Goal: Information Seeking & Learning: Learn about a topic

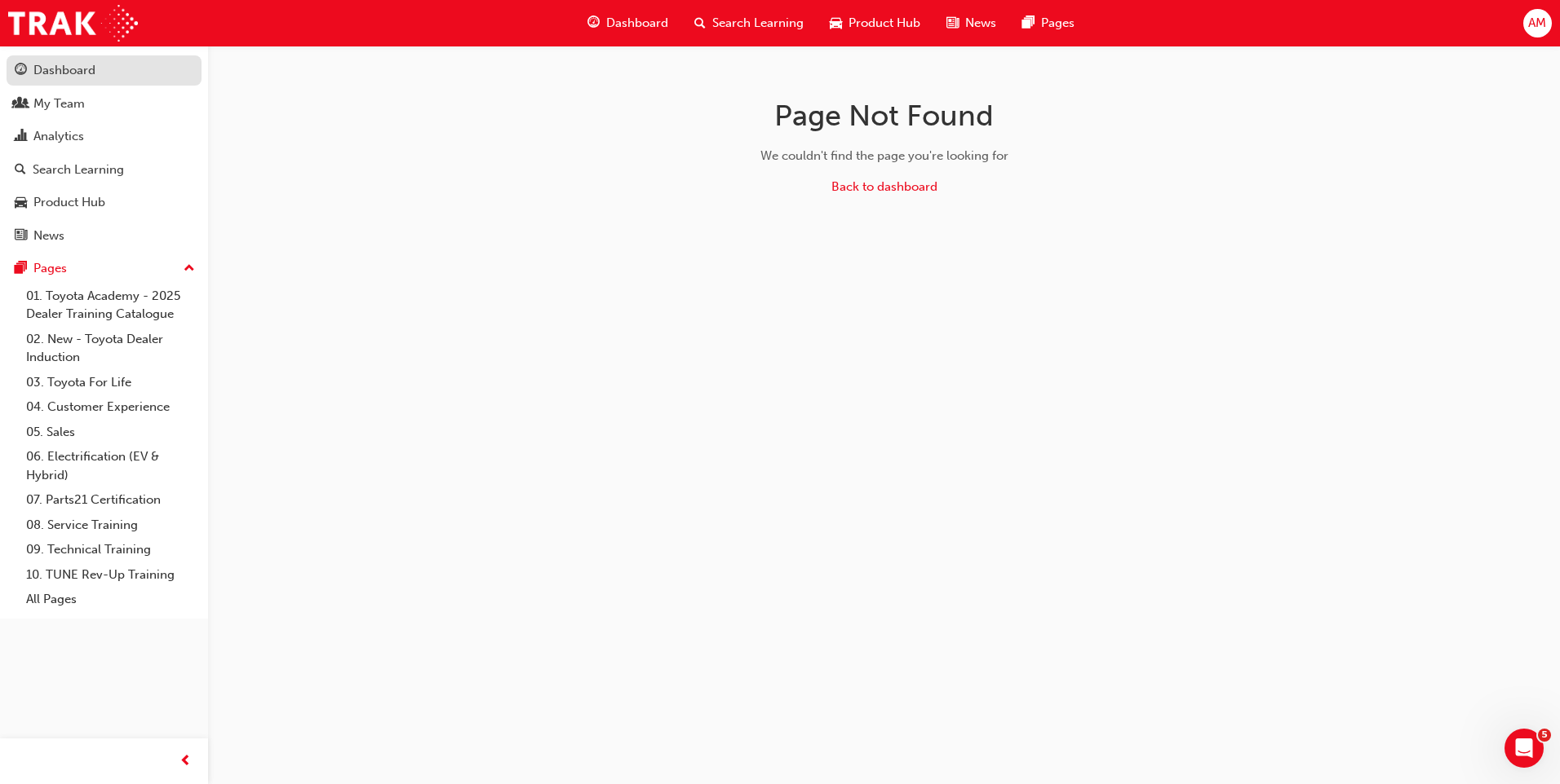
click at [83, 69] on div "Dashboard" at bounding box center [64, 70] width 62 height 18
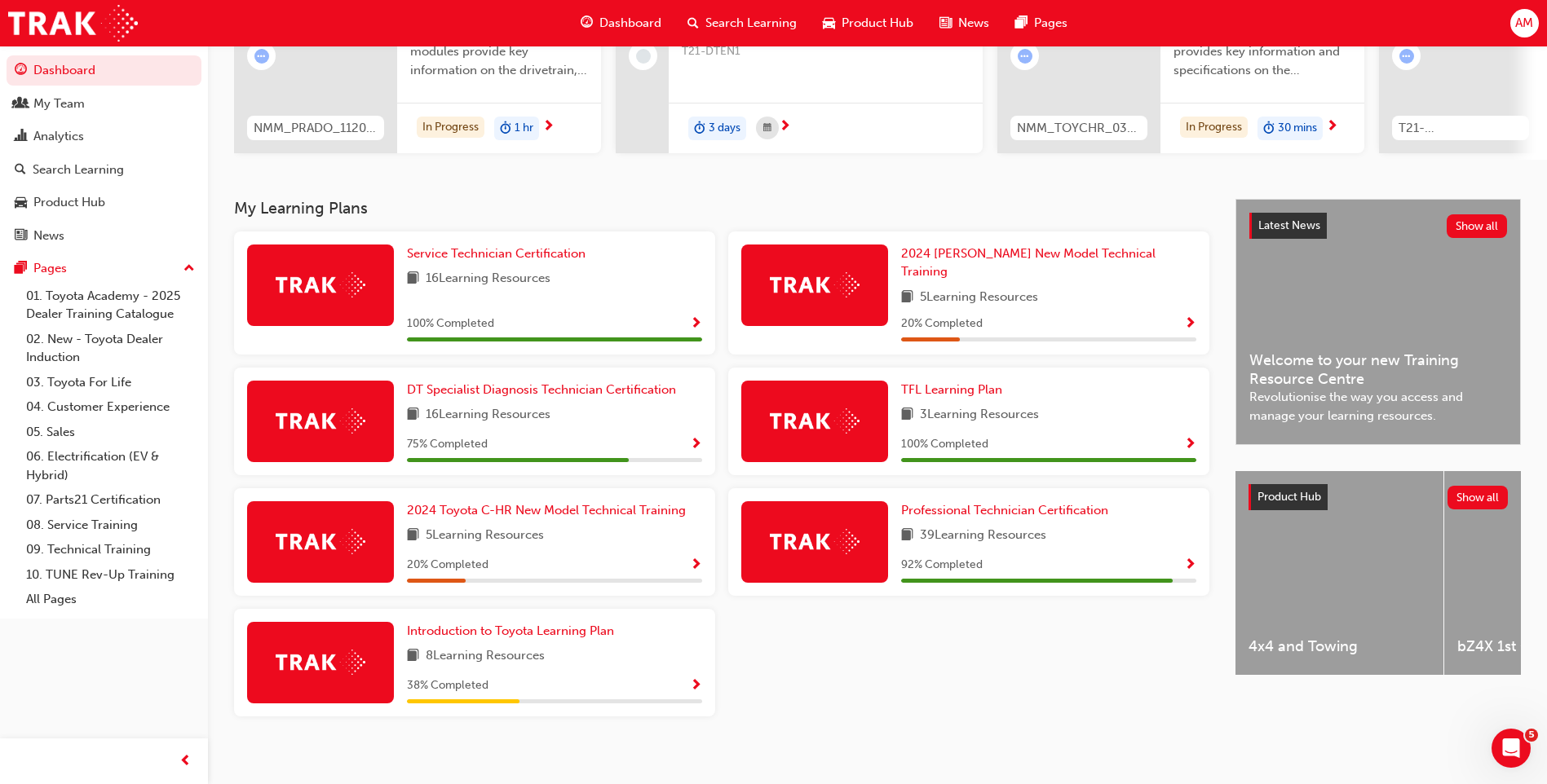
scroll to position [219, 0]
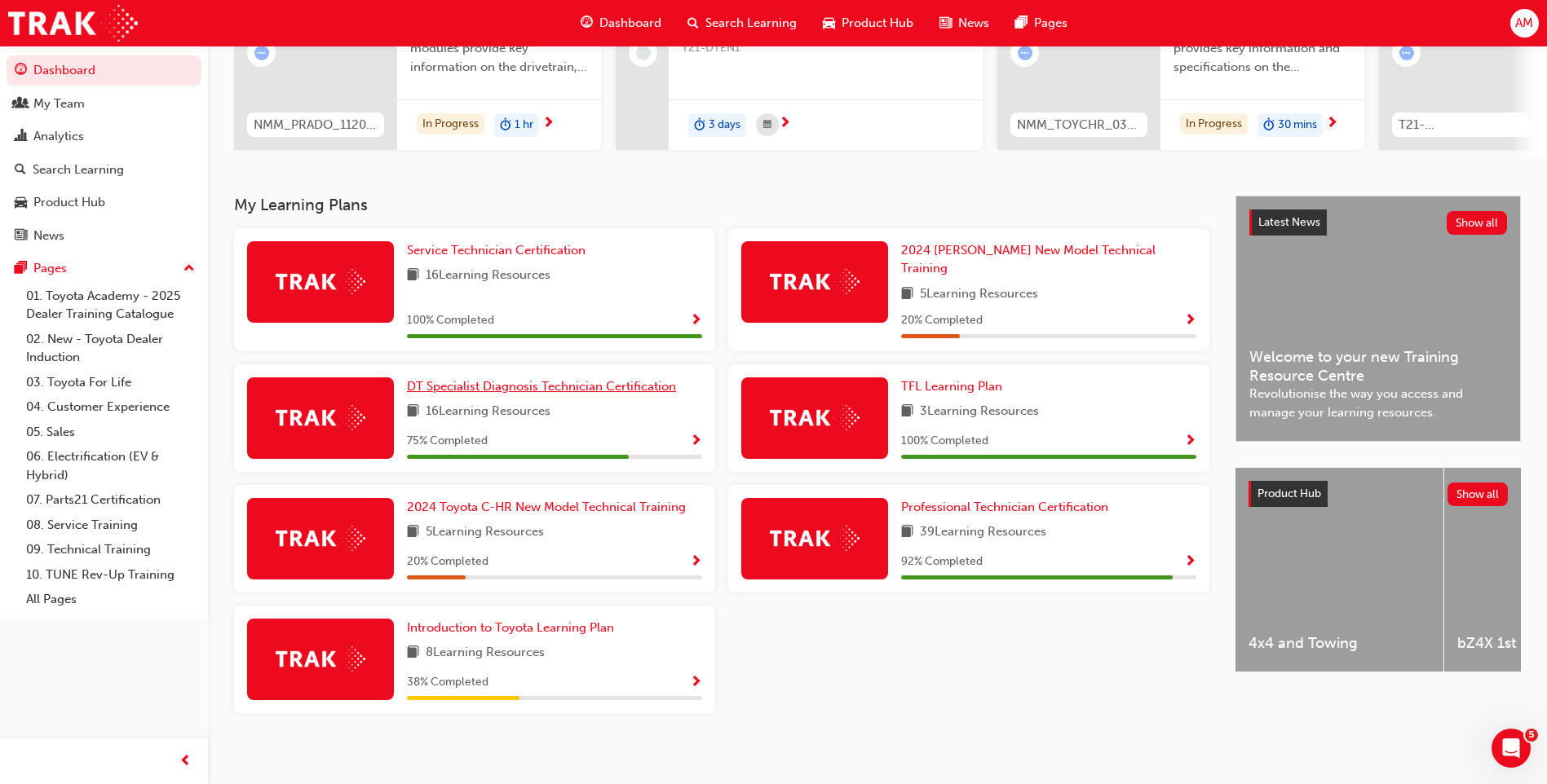
click at [537, 379] on span "DT Specialist Diagnosis Technician Certification" at bounding box center [541, 386] width 269 height 15
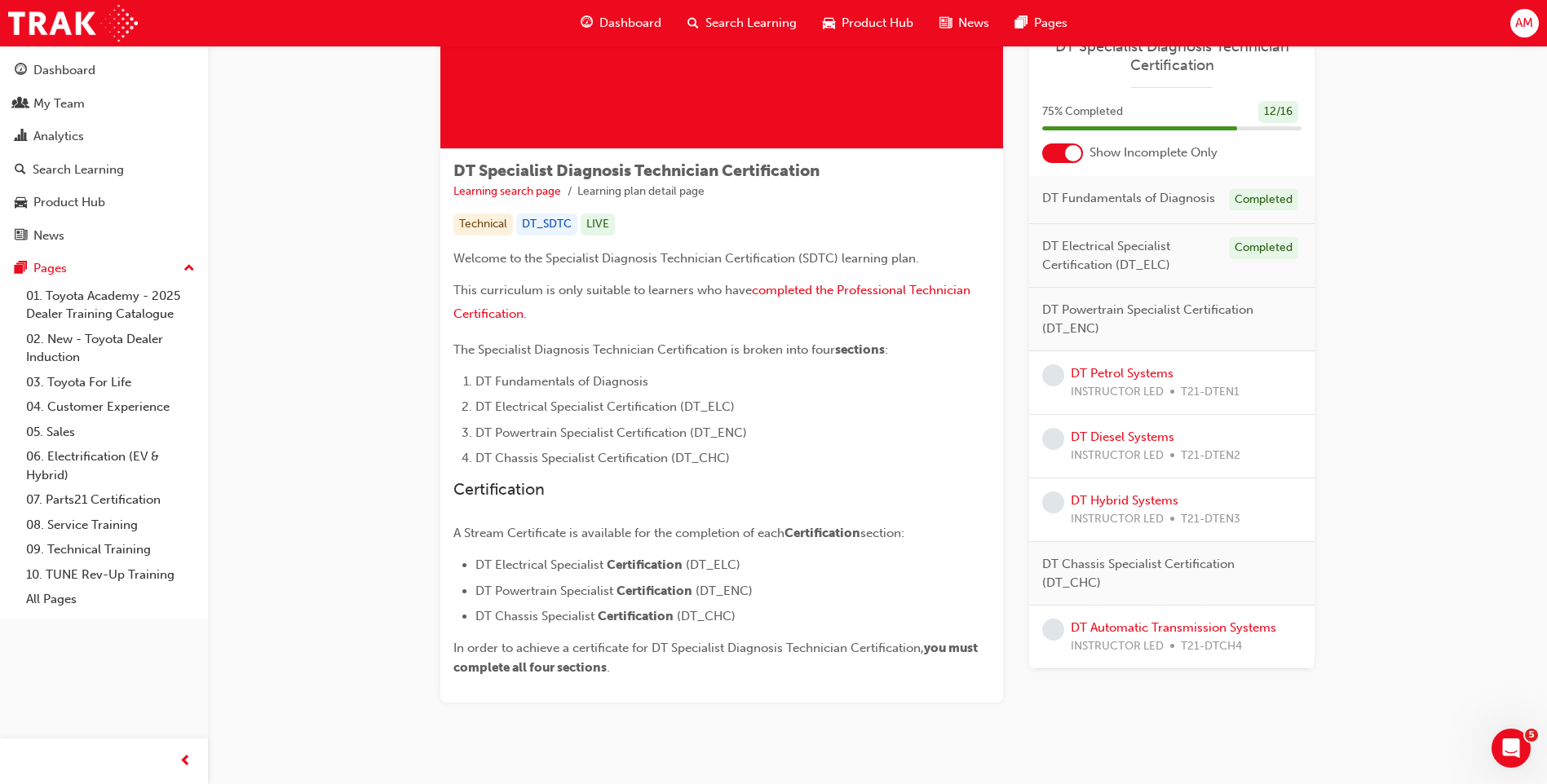
scroll to position [181, 0]
click at [1132, 629] on link "DT Automatic Transmission Systems" at bounding box center [1173, 627] width 205 height 15
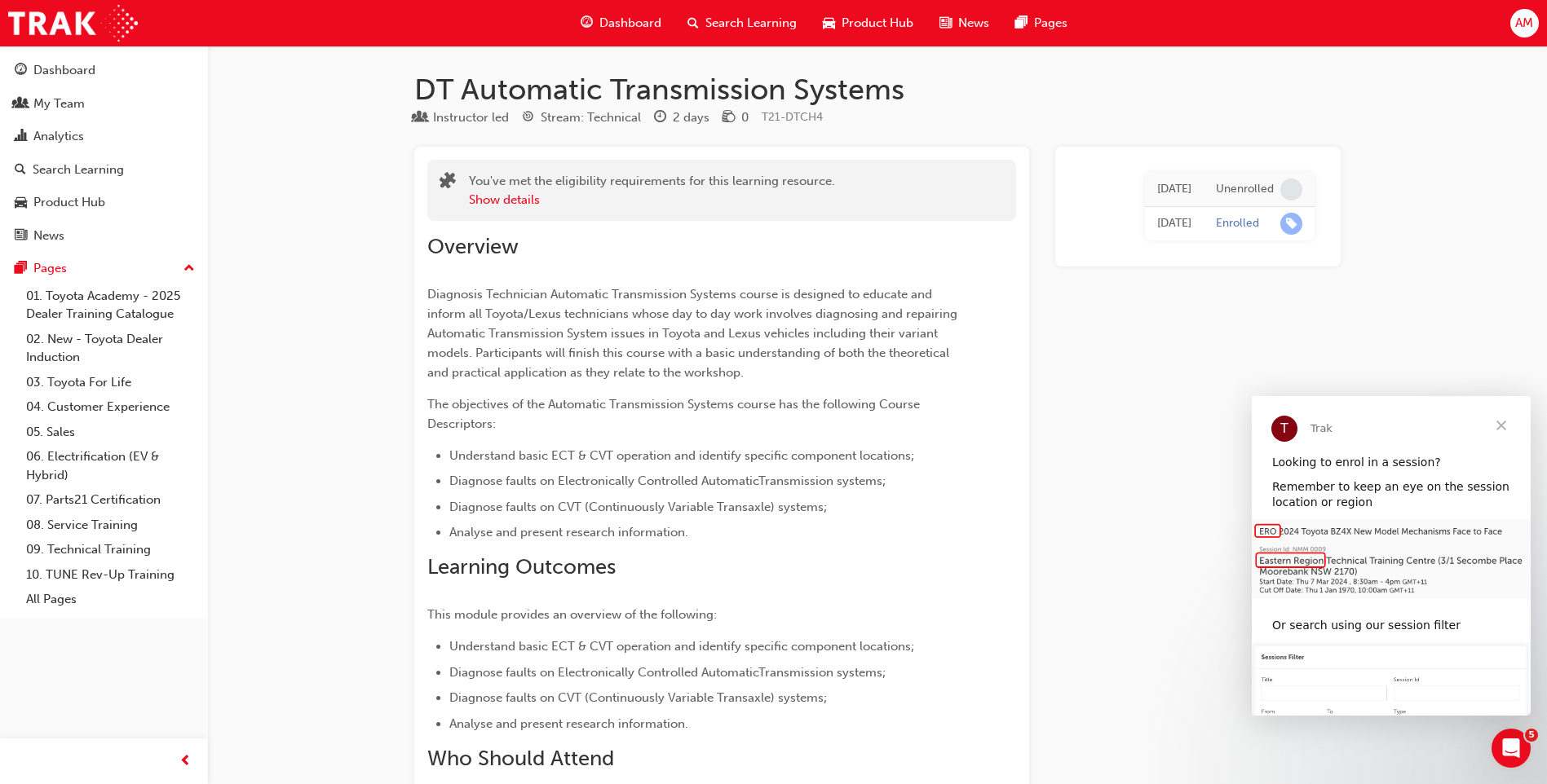
click at [91, 58] on link "Dashboard" at bounding box center [103, 70] width 195 height 30
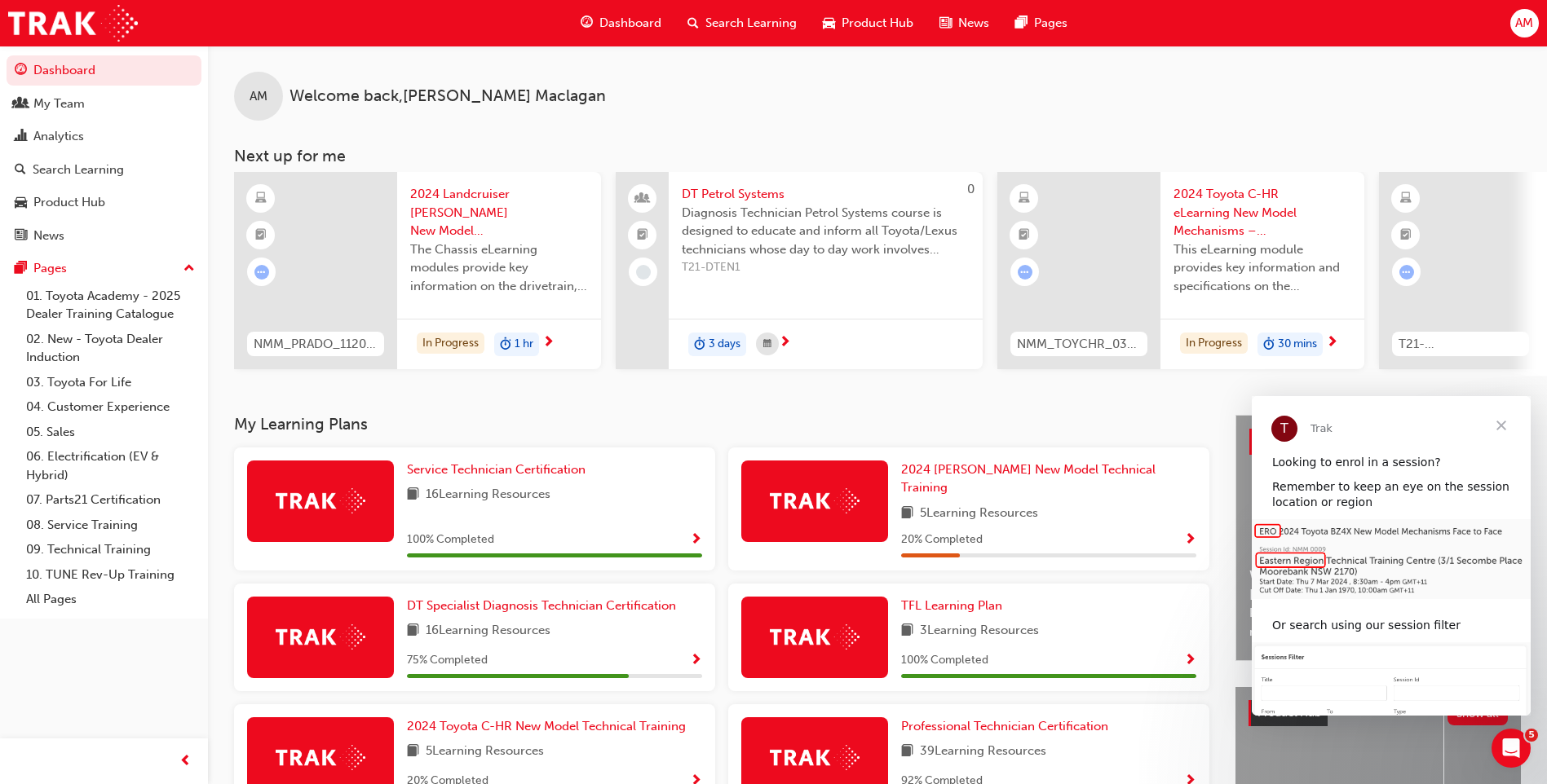
click at [1021, 80] on div "AM Welcome back , [PERSON_NAME]" at bounding box center [877, 83] width 1339 height 75
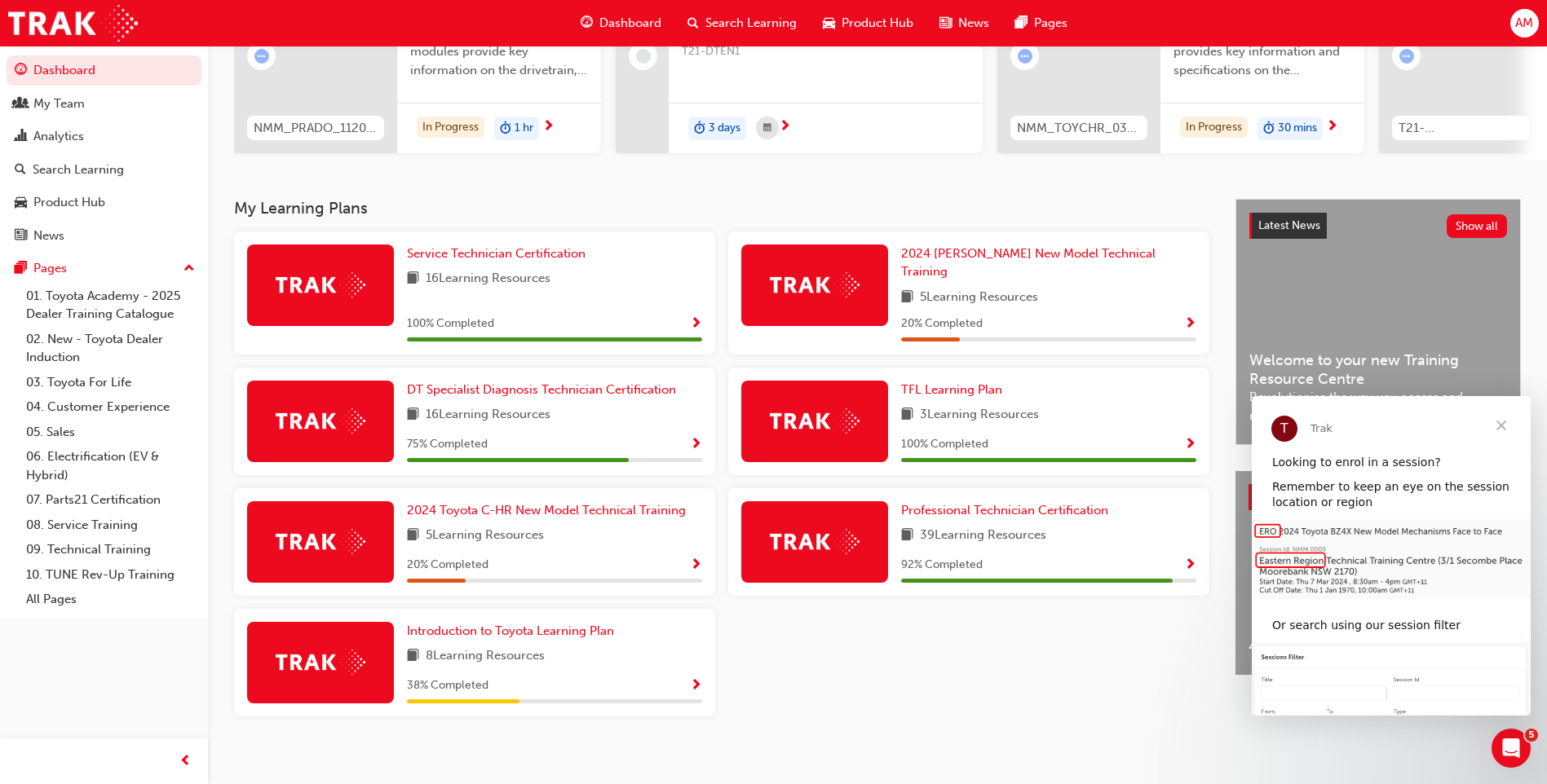
scroll to position [219, 0]
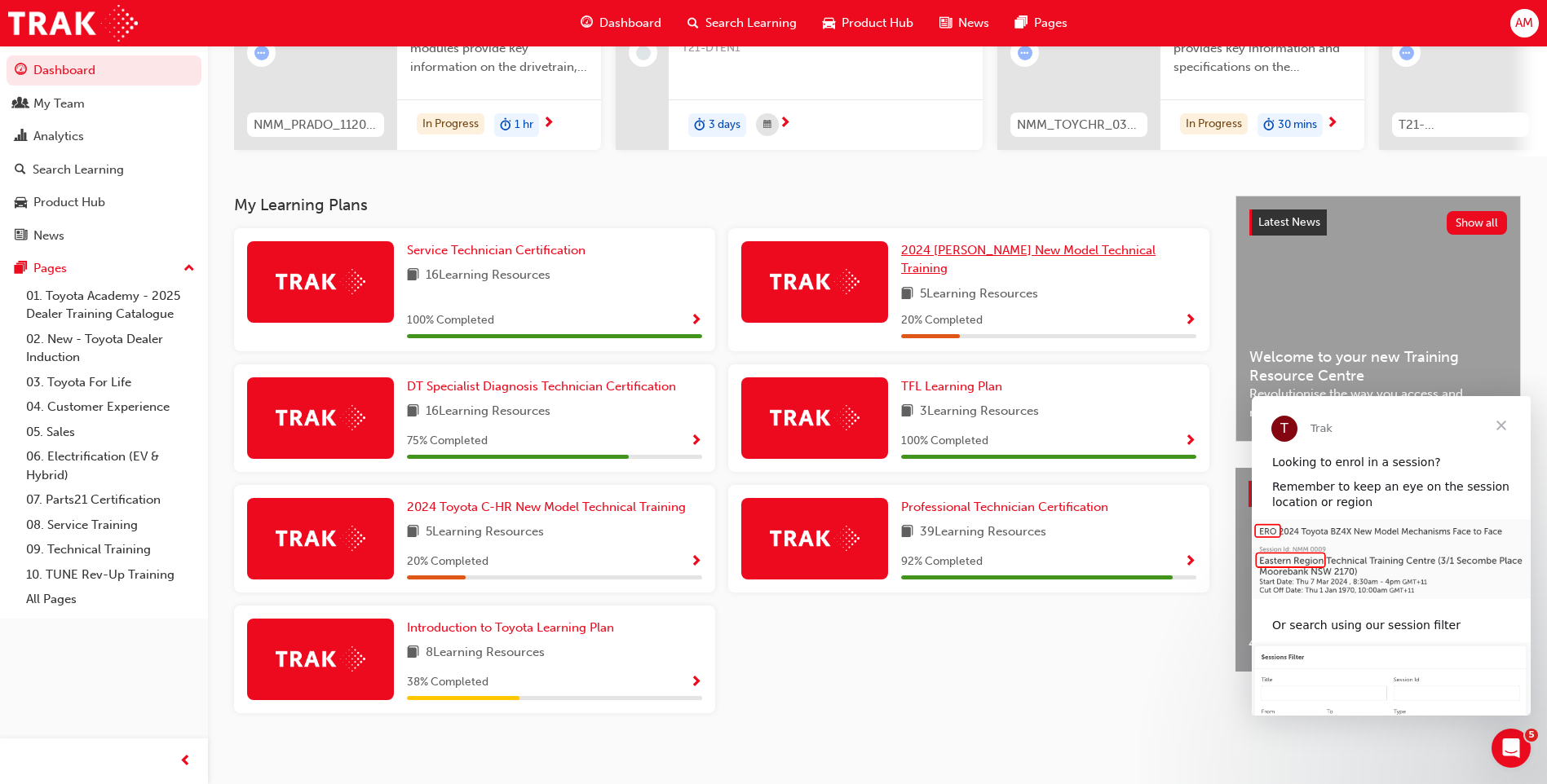
click at [968, 259] on span "2024 [PERSON_NAME] New Model Technical Training" at bounding box center [1028, 260] width 255 height 33
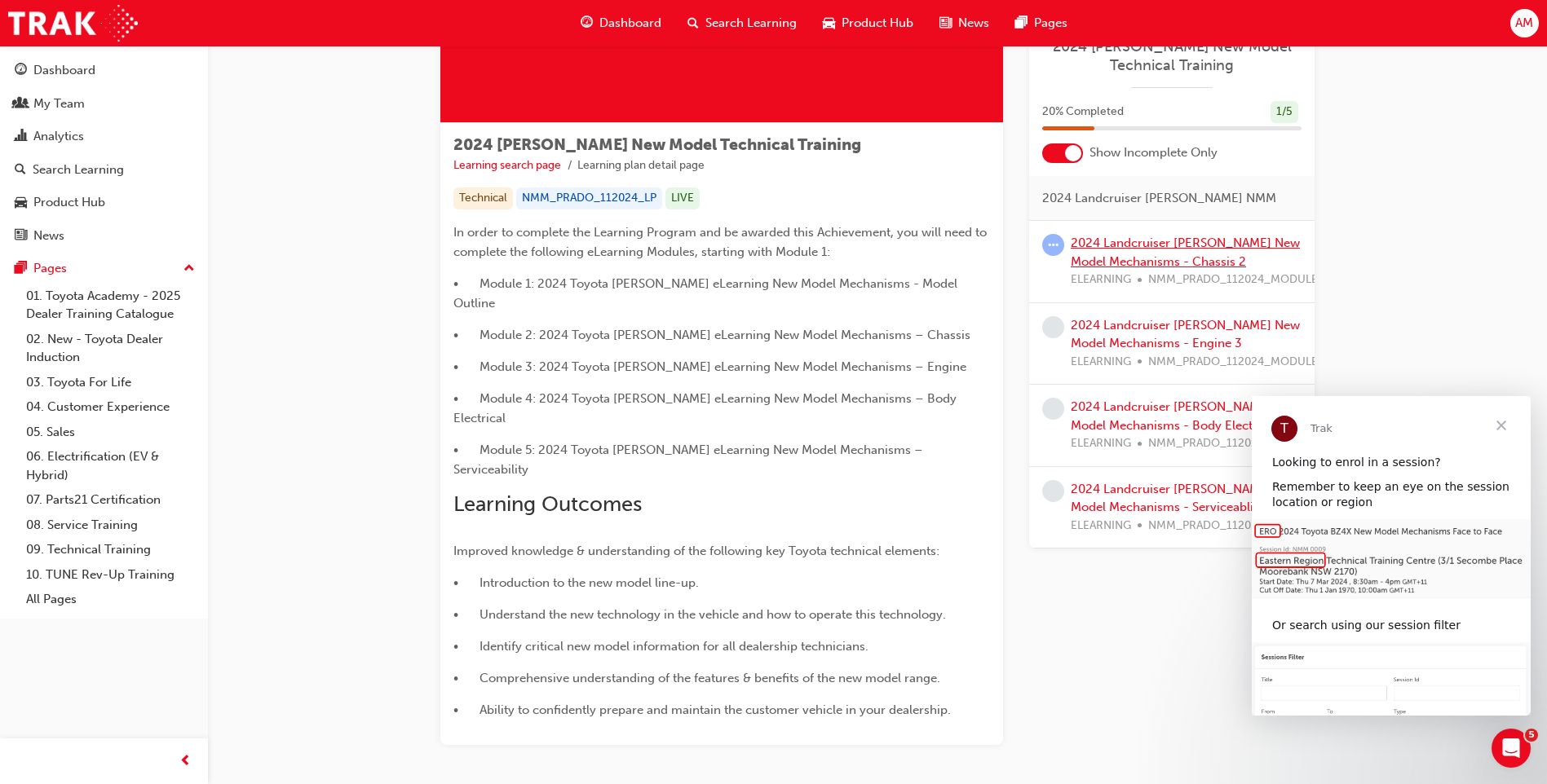
scroll to position [212, 0]
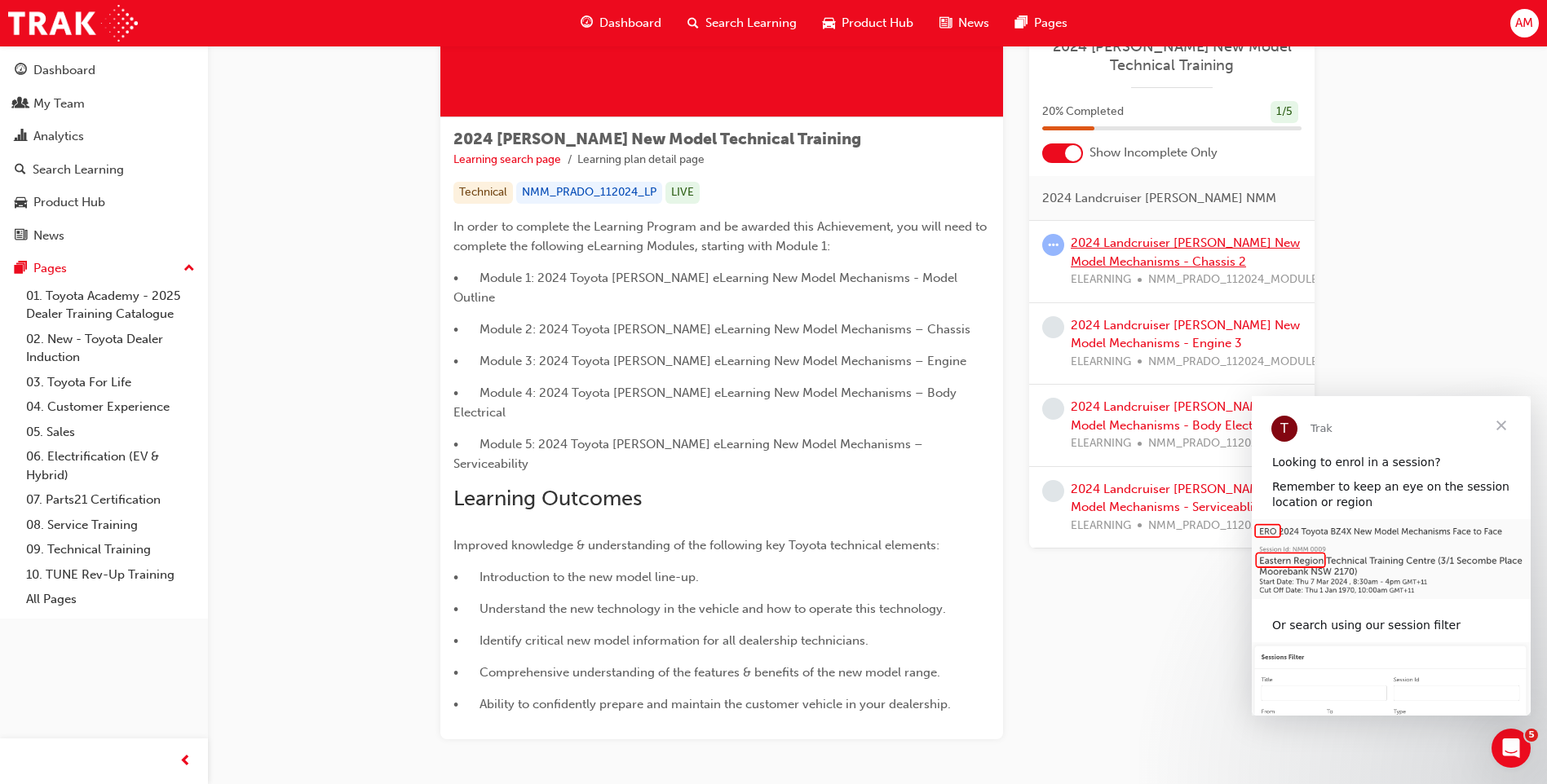
click at [1131, 240] on link "2024 Landcruiser [PERSON_NAME] New Model Mechanisms - Chassis 2" at bounding box center [1185, 252] width 229 height 33
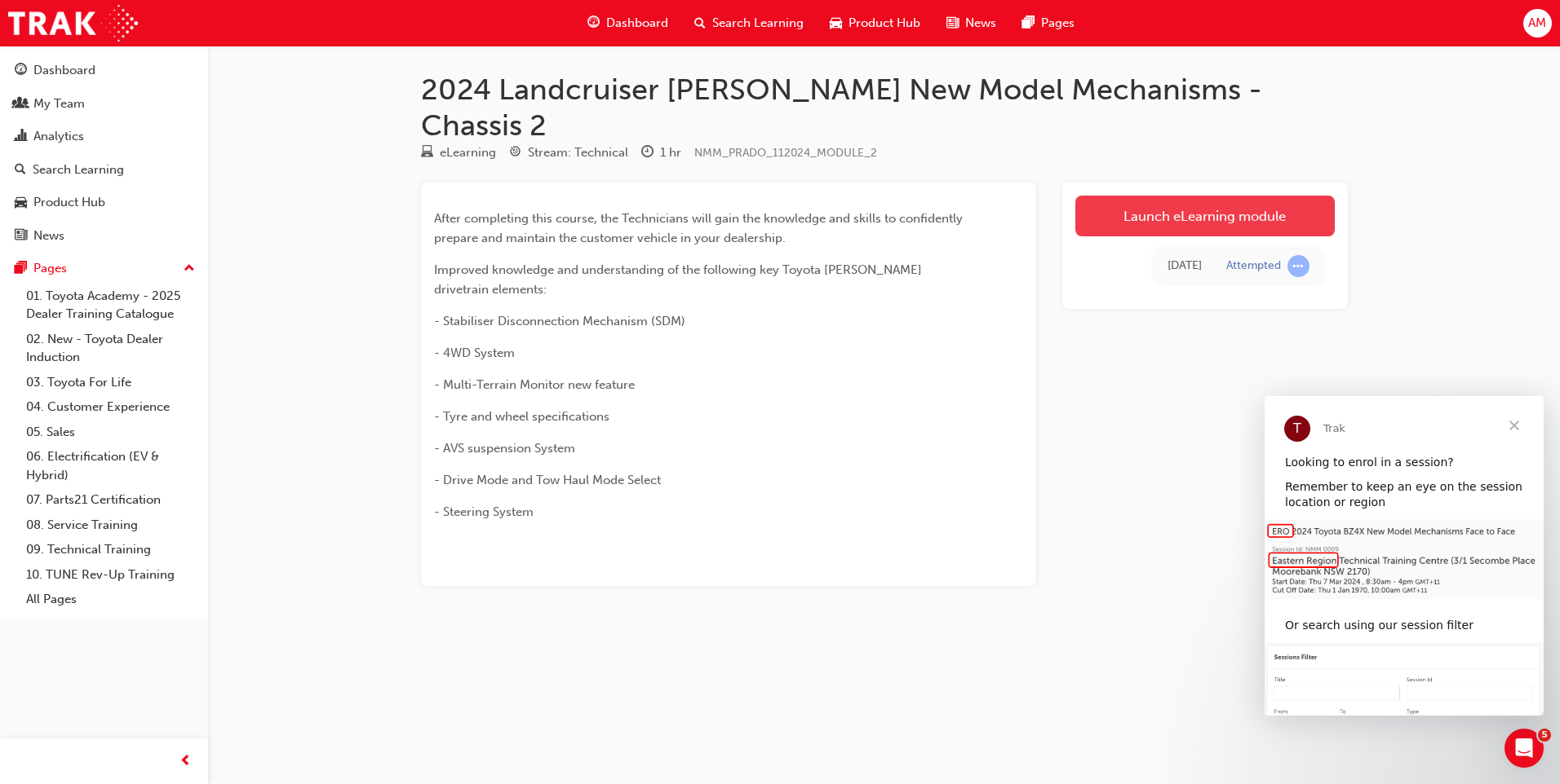
click at [1256, 196] on link "Launch eLearning module" at bounding box center [1205, 216] width 259 height 41
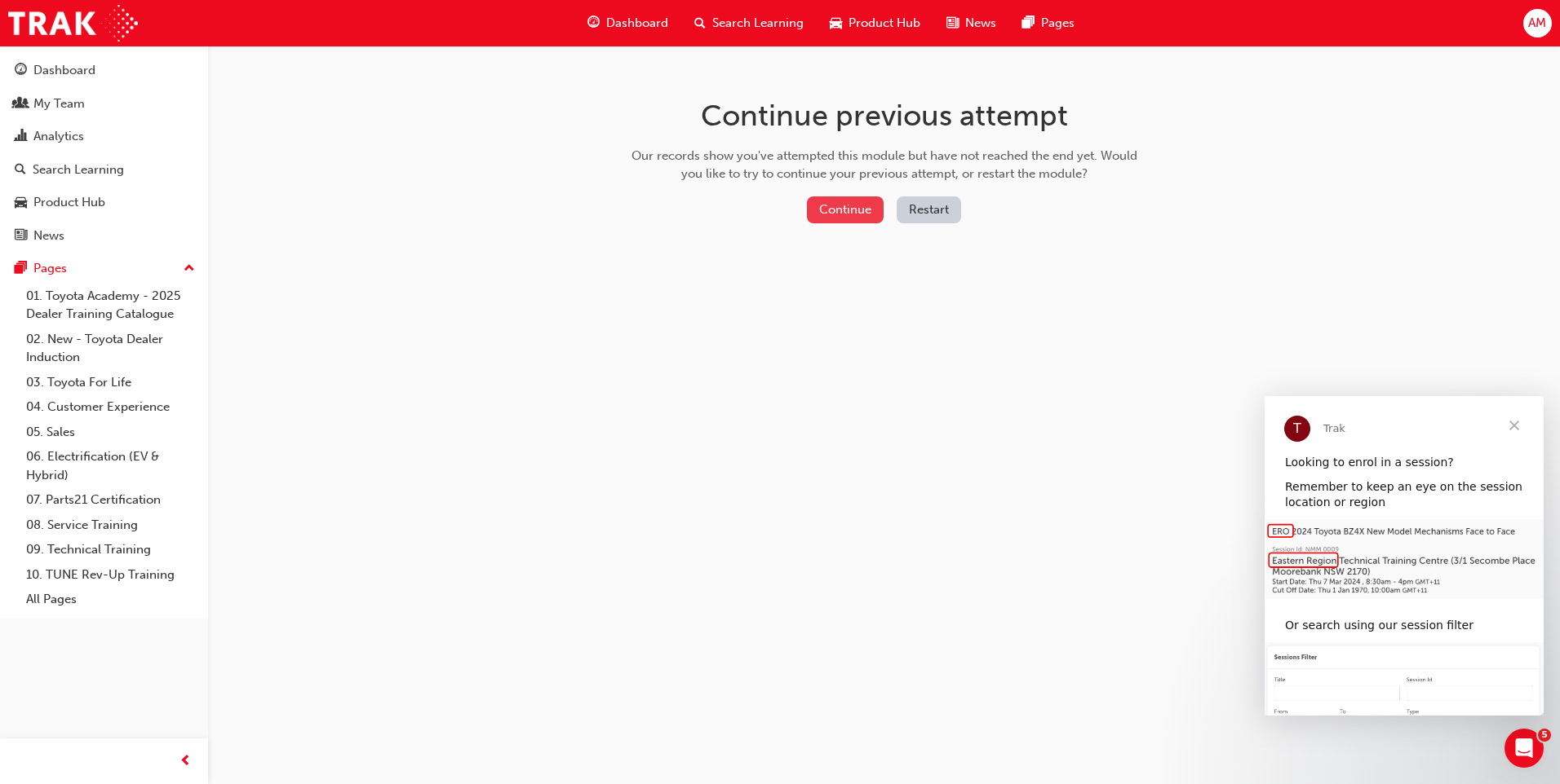
click at [834, 203] on button "Continue" at bounding box center [844, 210] width 77 height 27
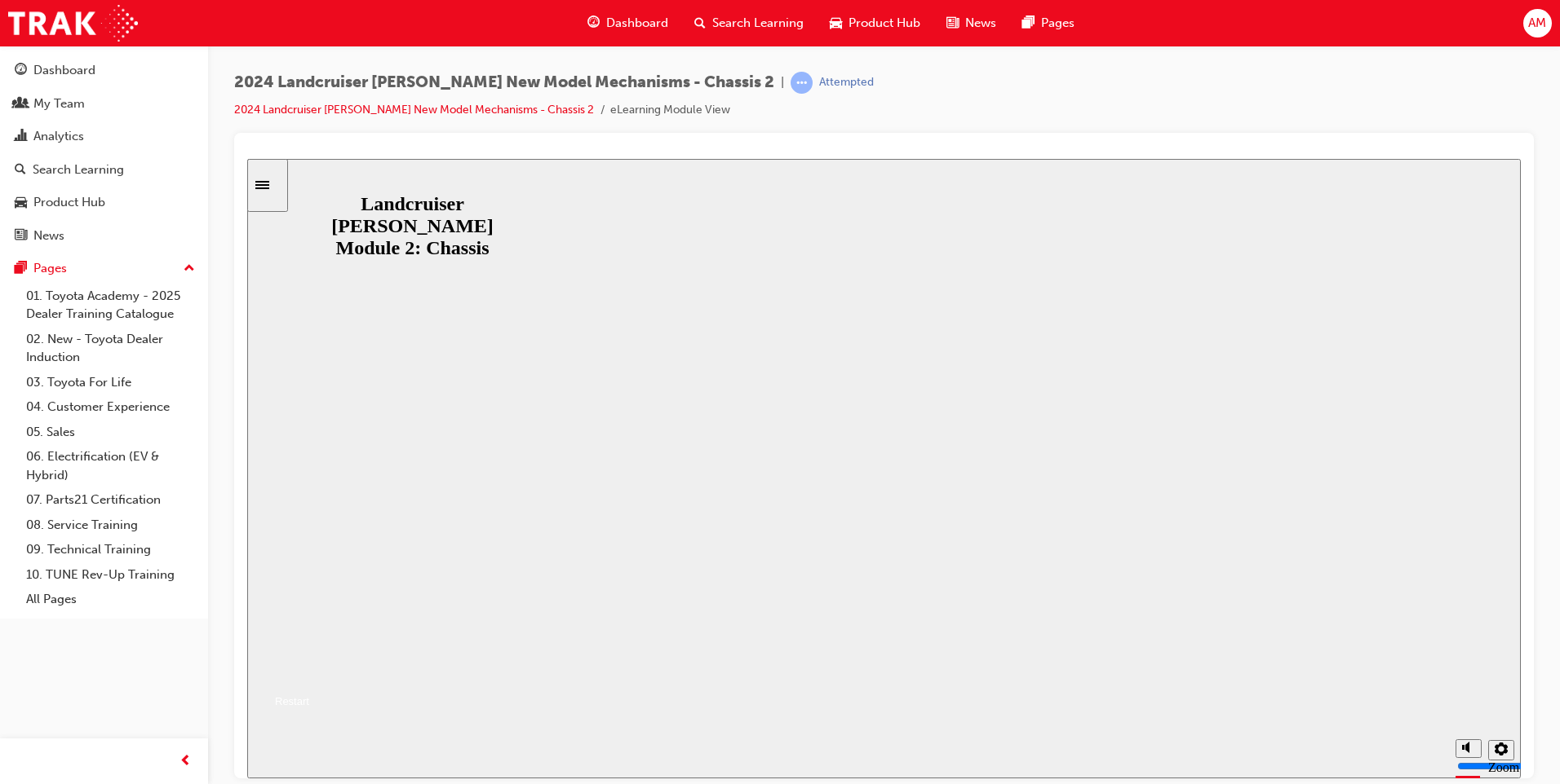
click at [309, 672] on button "Resume" at bounding box center [278, 682] width 62 height 19
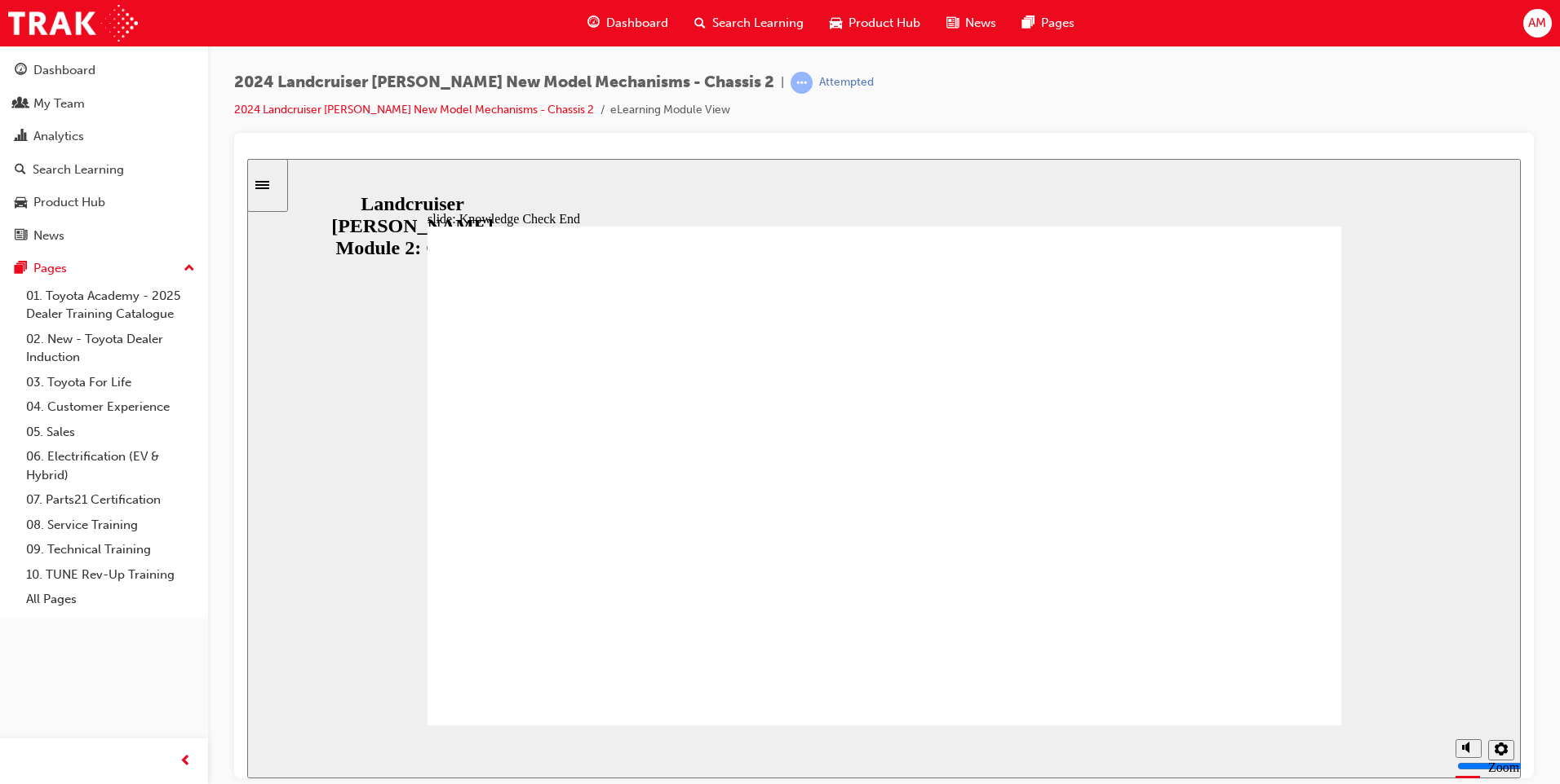
click at [269, 189] on div "Sidebar Toggle" at bounding box center [267, 185] width 27 height 12
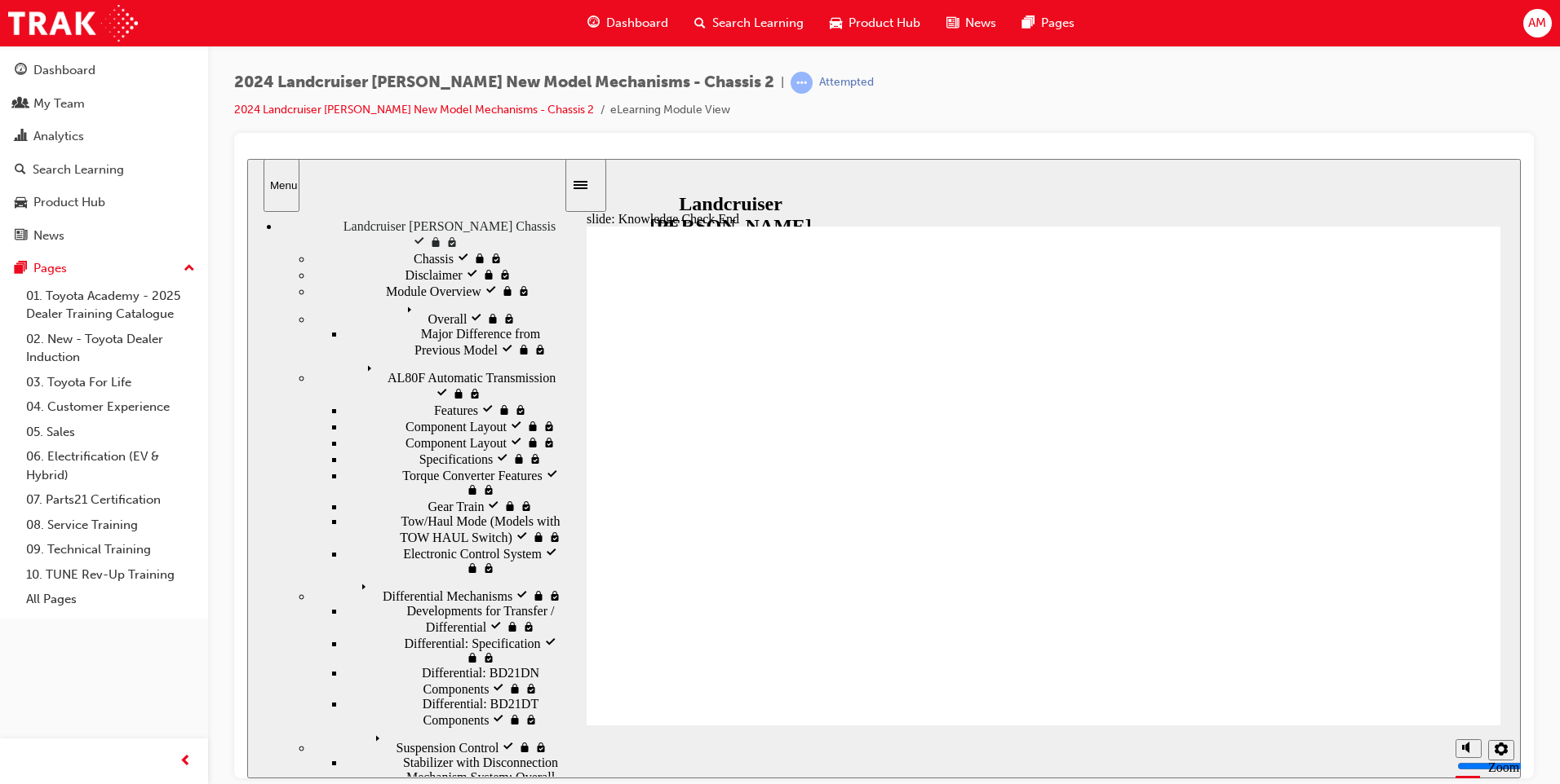
scroll to position [41, 0]
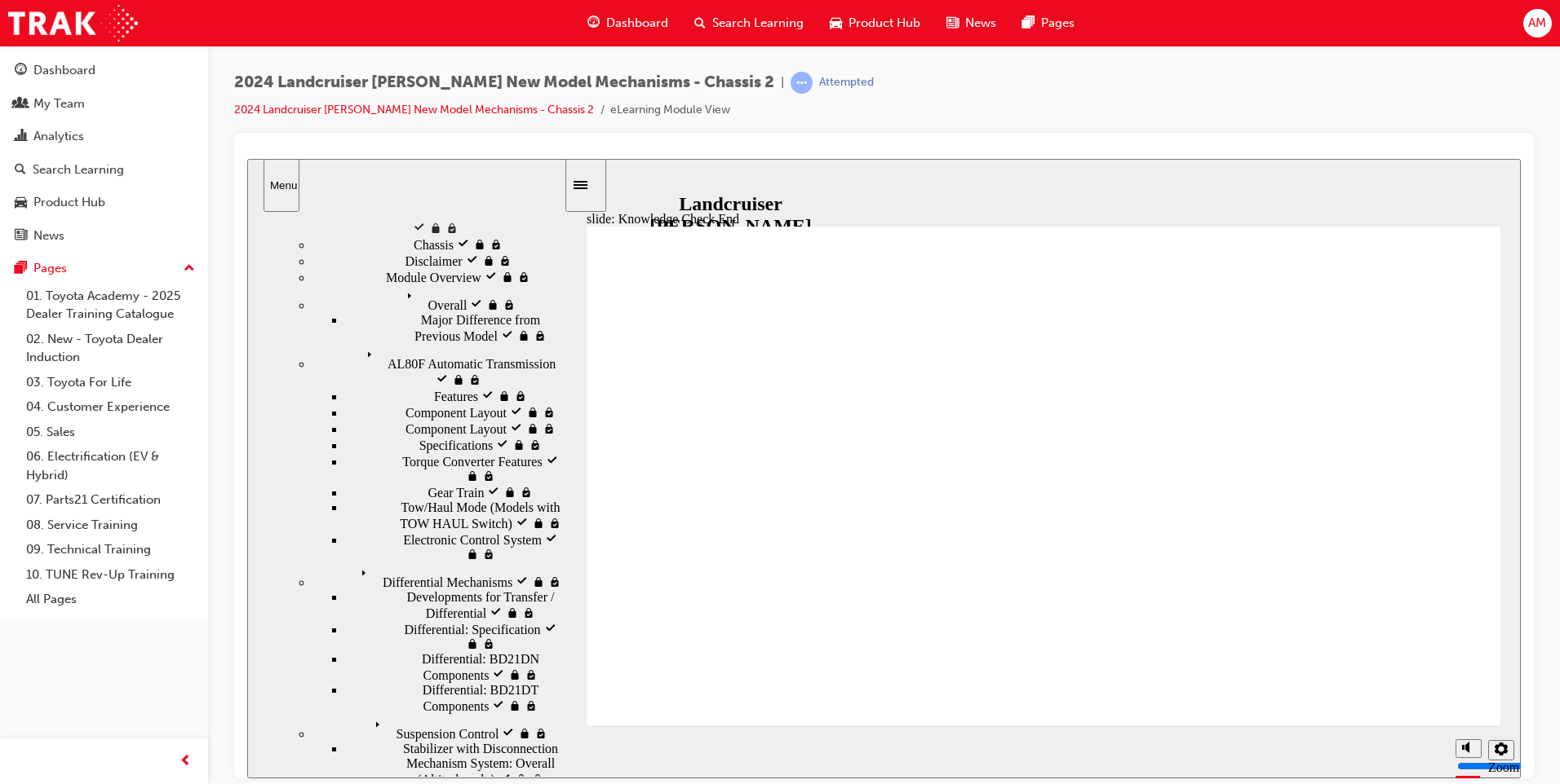
drag, startPoint x: 557, startPoint y: 331, endPoint x: 574, endPoint y: 523, distance: 192.8
click at [574, 523] on div "slide: Knowledge Check End Review the identified sections of this module again,…" at bounding box center [883, 468] width 1274 height 619
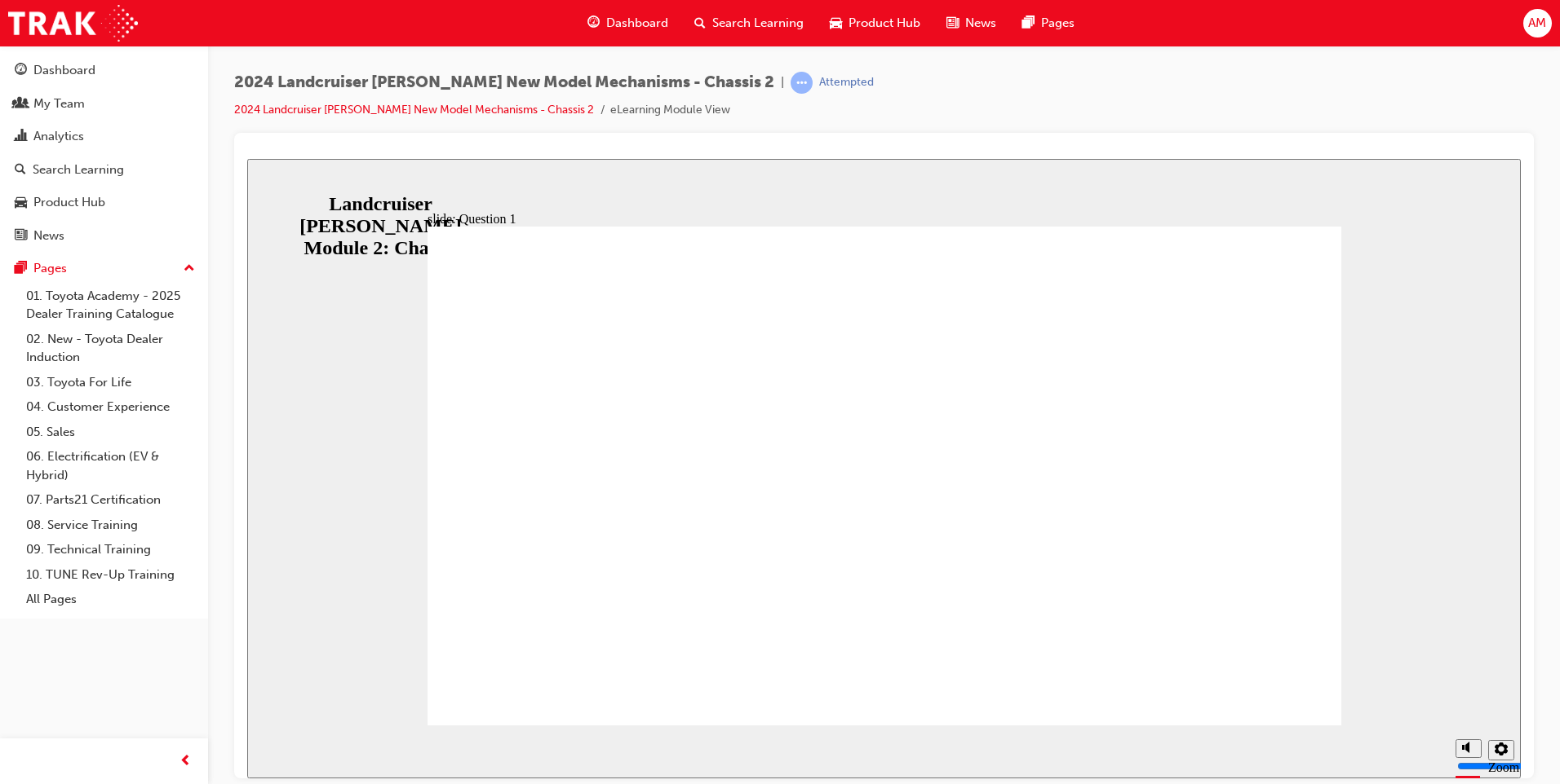
radio input "true"
radio input "false"
radio input "true"
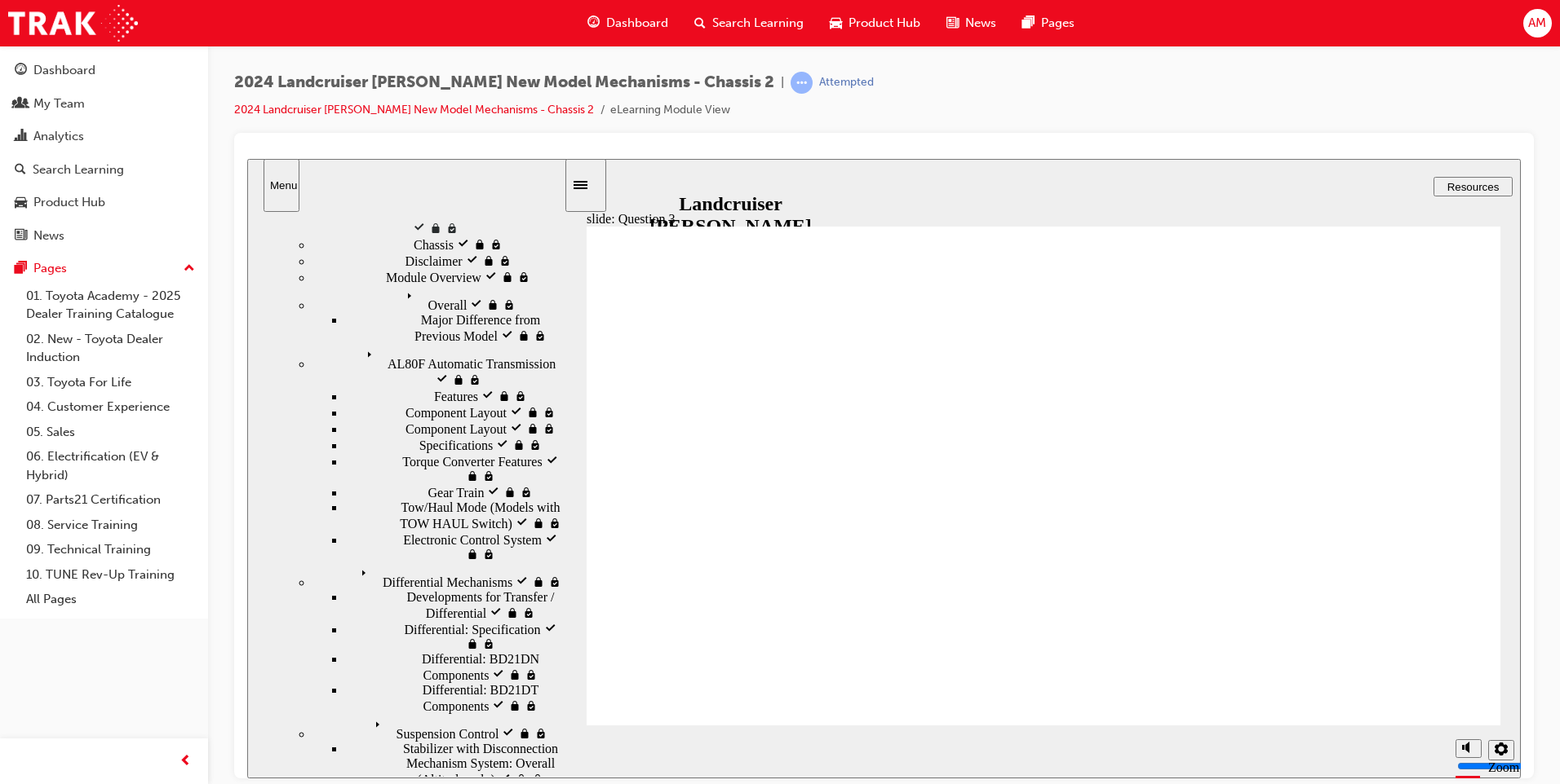
radio input "true"
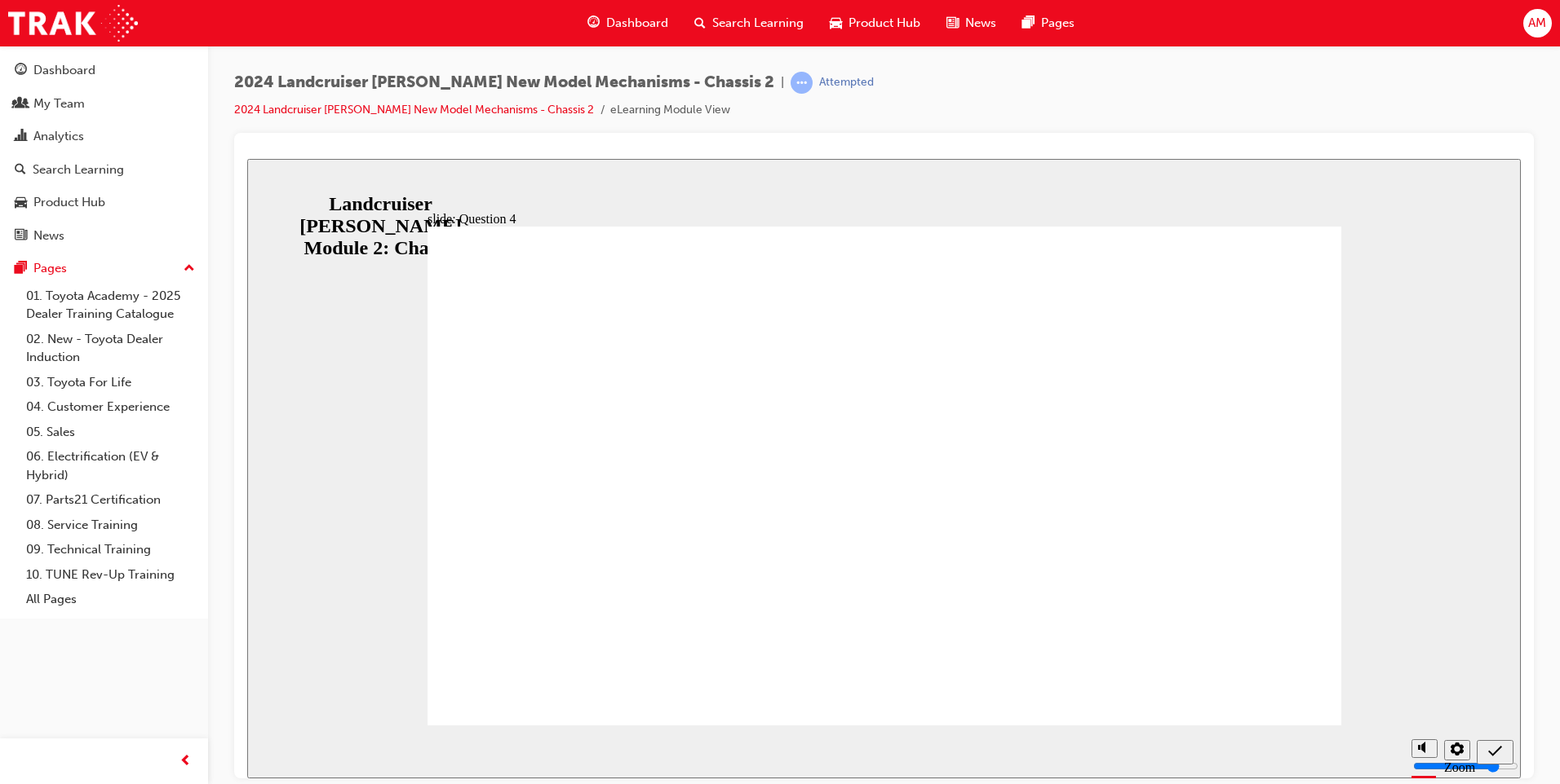
radio input "true"
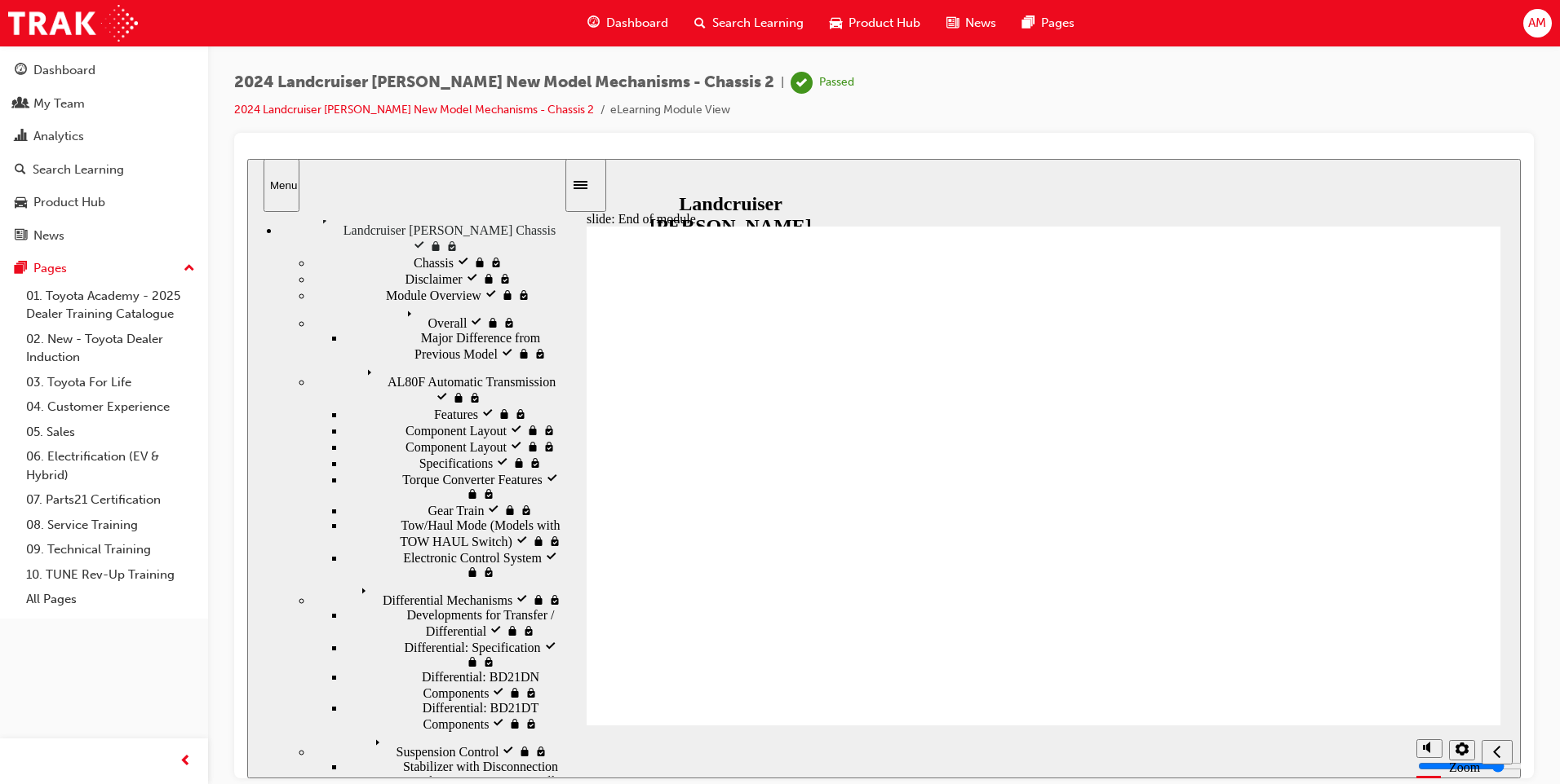
scroll to position [0, 0]
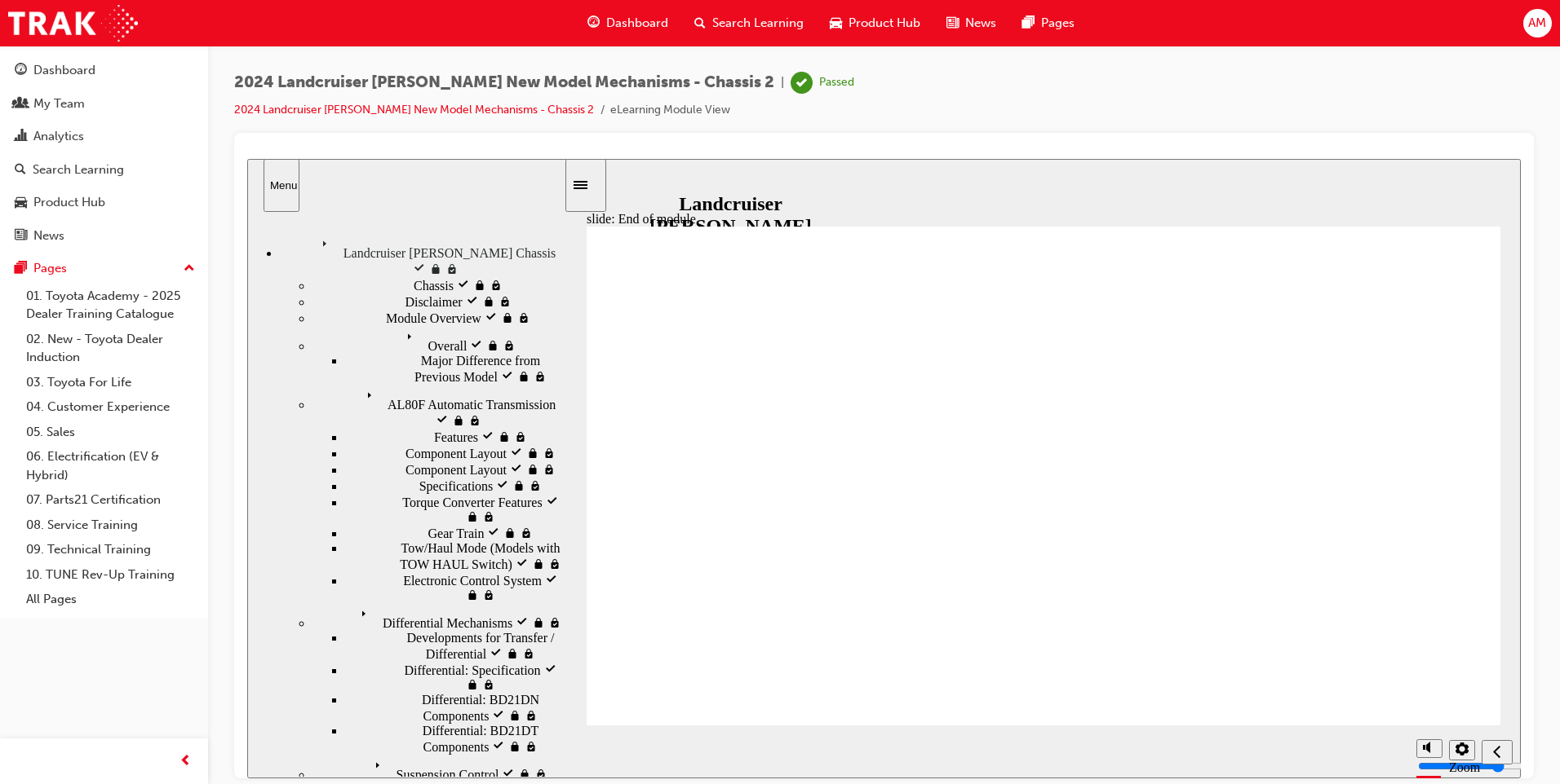
drag, startPoint x: 557, startPoint y: 403, endPoint x: 599, endPoint y: 330, distance: 84.2
click at [598, 330] on div "slide: End of module Group 1 Rectangle 1 Rectangle 2 Landcruiser [PERSON_NAME]…" at bounding box center [883, 468] width 1274 height 619
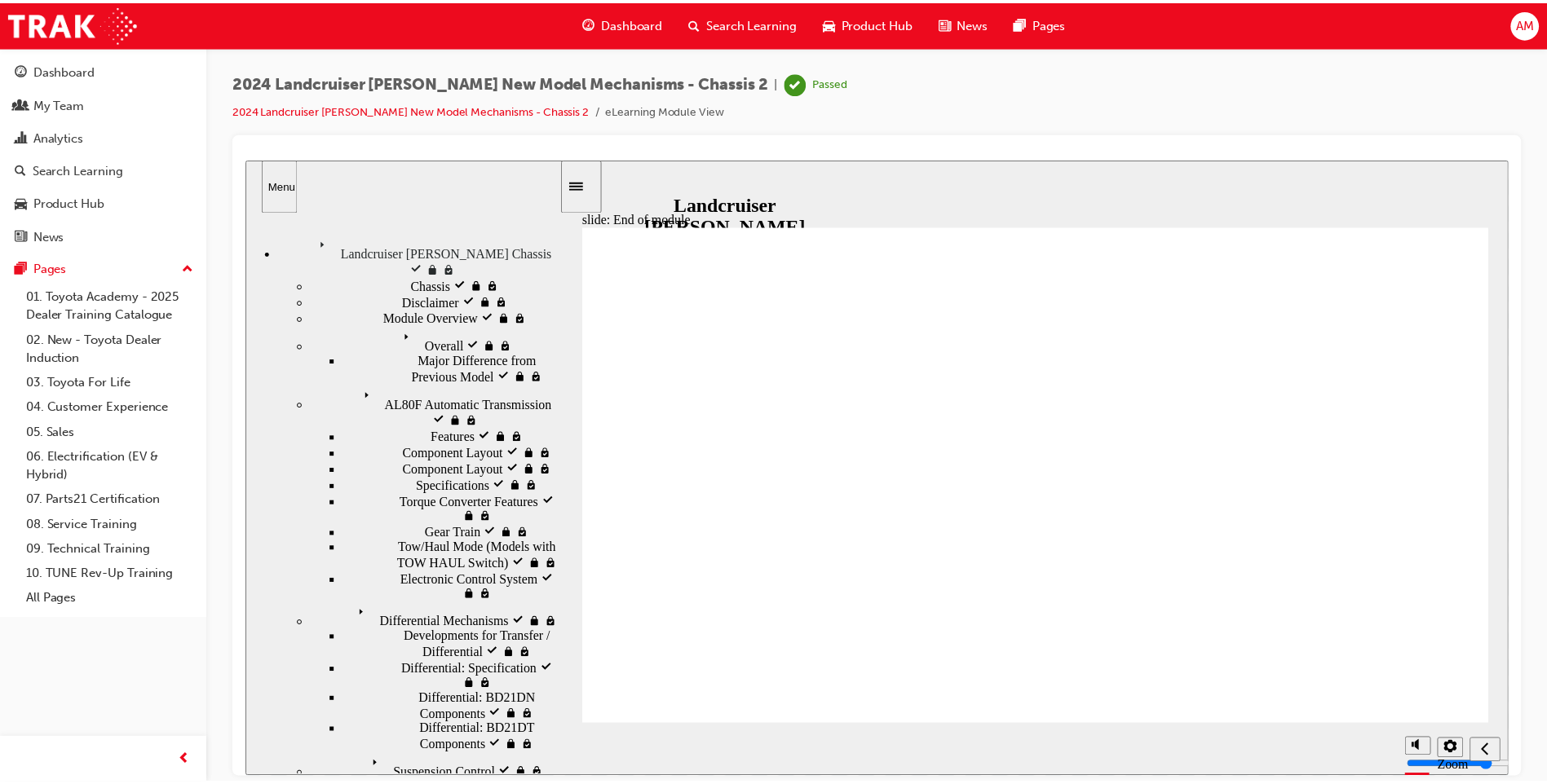
scroll to position [41, 0]
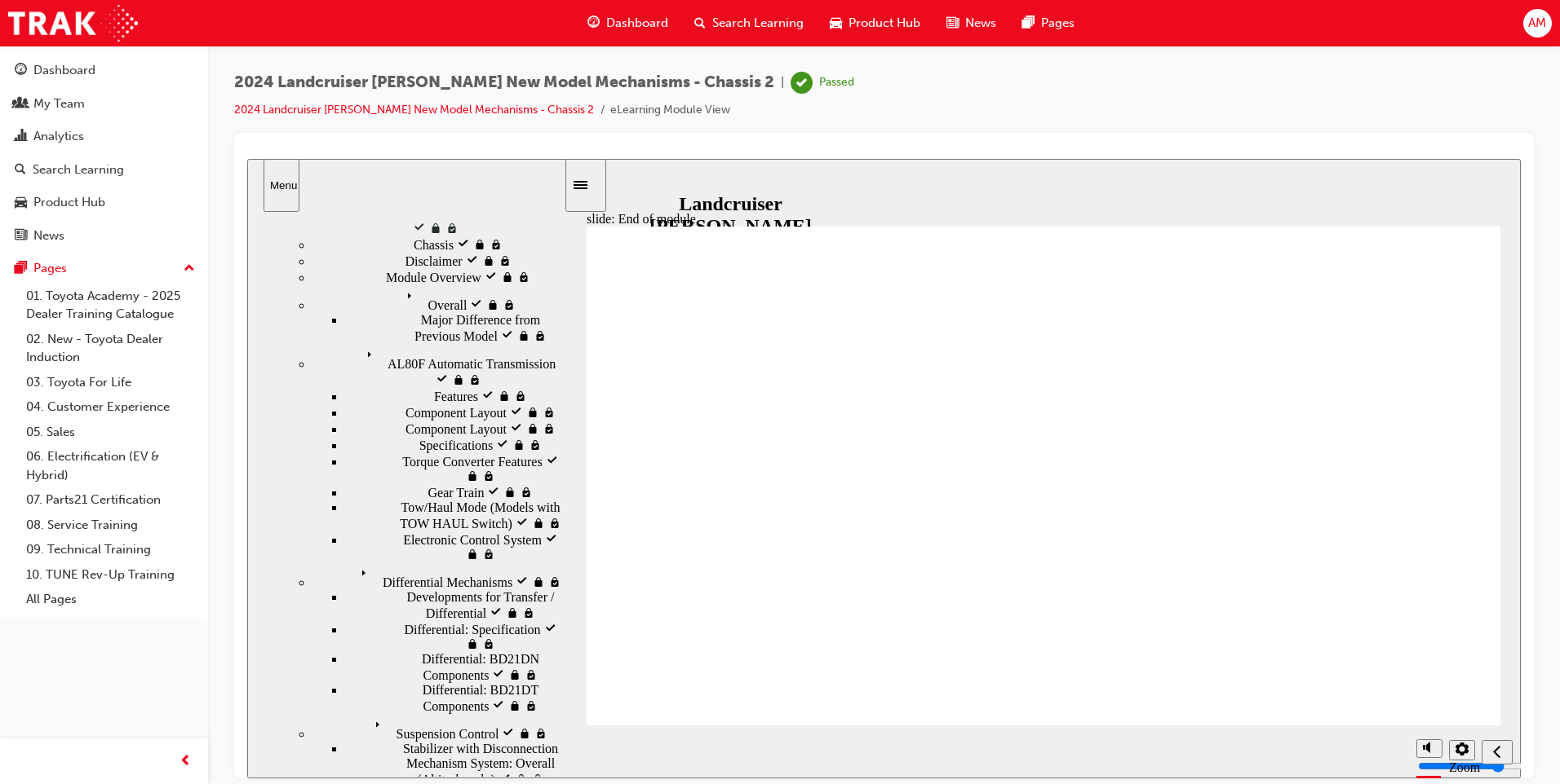
drag, startPoint x: 561, startPoint y: 335, endPoint x: 574, endPoint y: 476, distance: 141.6
click at [574, 476] on div "slide: End of module Group 1 Rectangle 1 Rectangle 2 Landcruiser [PERSON_NAME]…" at bounding box center [883, 468] width 1274 height 619
click at [64, 74] on div "Dashboard" at bounding box center [64, 70] width 62 height 18
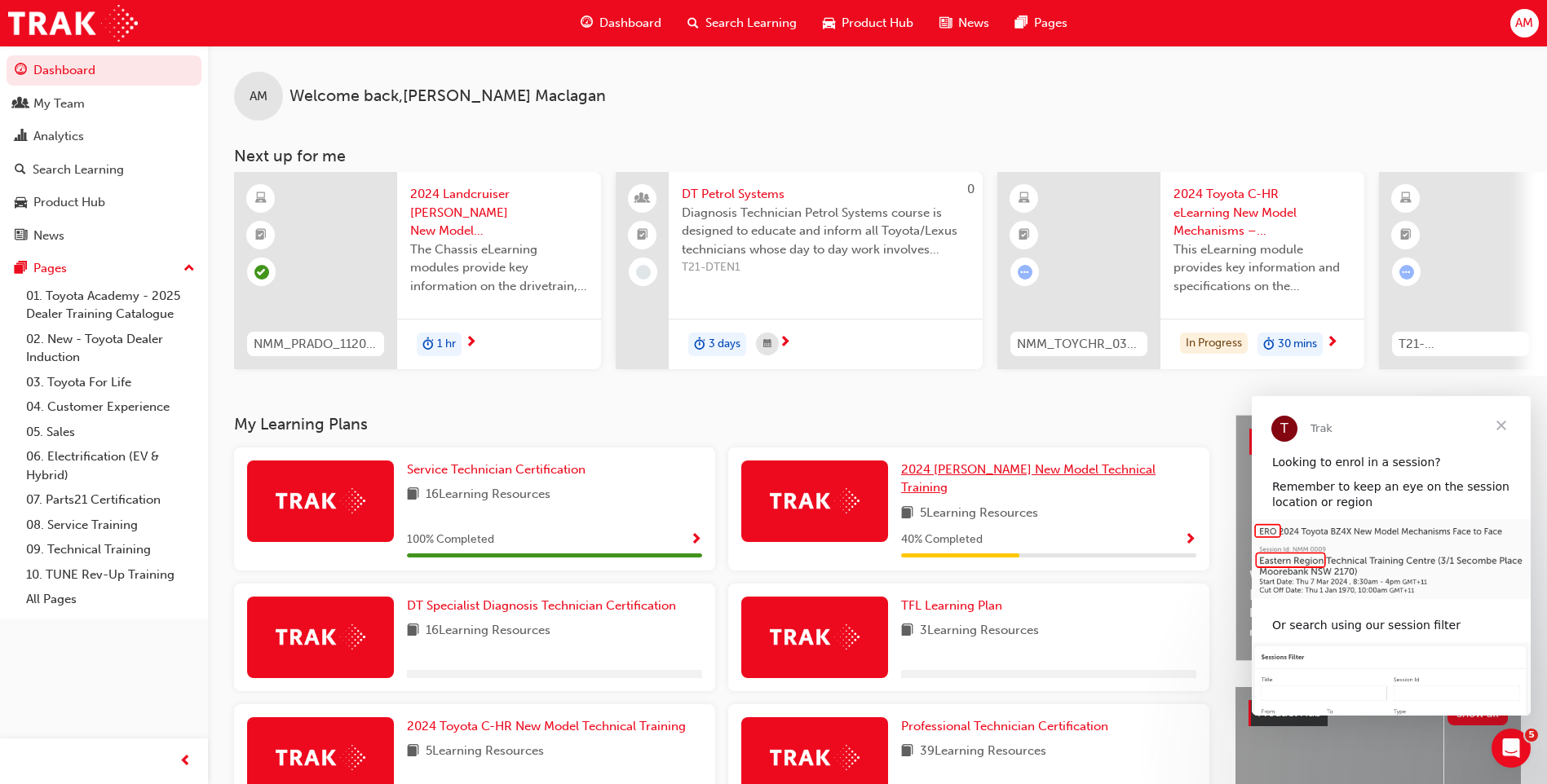
click at [962, 474] on span "2024 [PERSON_NAME] New Model Technical Training" at bounding box center [1028, 479] width 255 height 33
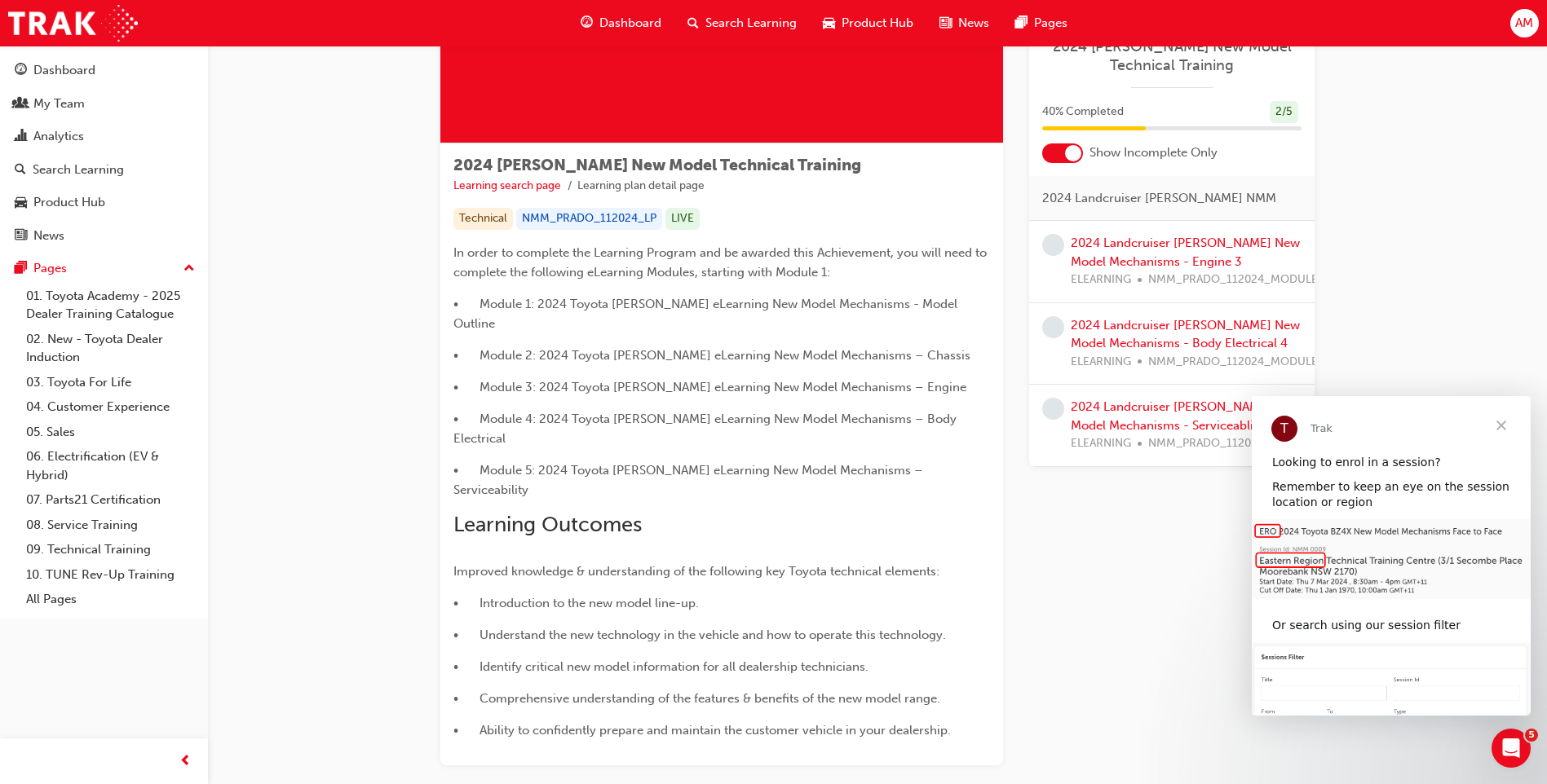
scroll to position [227, 0]
